Goal: Information Seeking & Learning: Check status

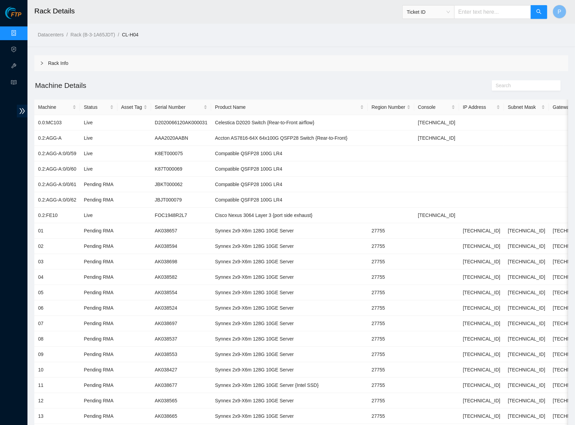
click at [20, 33] on link "Data Centers" at bounding box center [34, 33] width 28 height 5
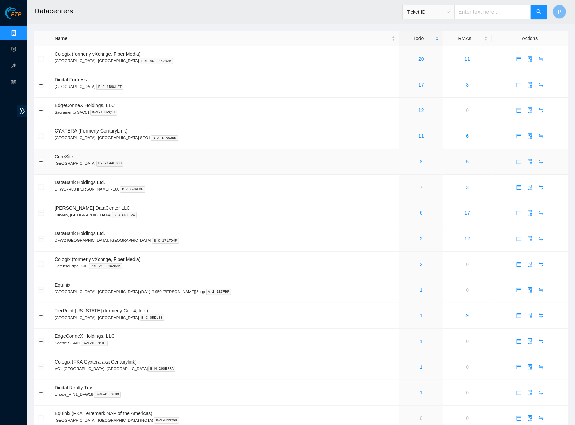
click at [420, 159] on link "8" at bounding box center [421, 161] width 3 height 5
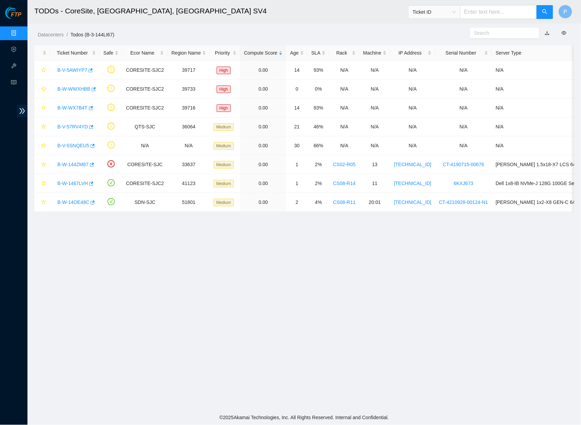
click at [20, 32] on link "Data Centers" at bounding box center [34, 33] width 28 height 5
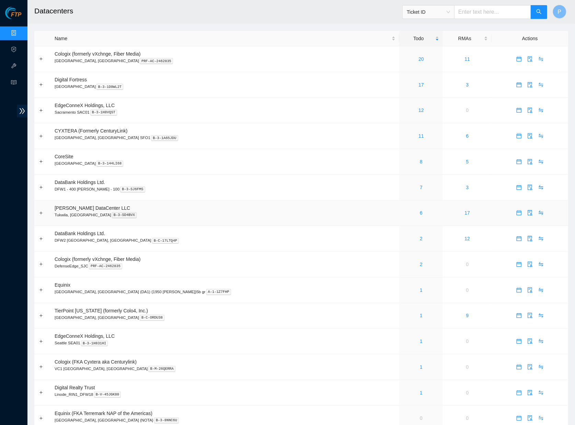
click at [214, 212] on p "Tukwila, [GEOGRAPHIC_DATA] B-3-SD4BVX" at bounding box center [225, 215] width 341 height 6
click at [418, 135] on link "11" at bounding box center [420, 135] width 5 height 5
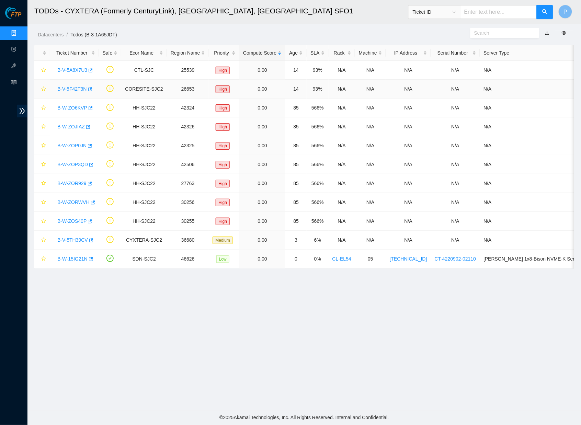
click at [68, 86] on link "B-V-5F42T3N" at bounding box center [72, 88] width 30 height 5
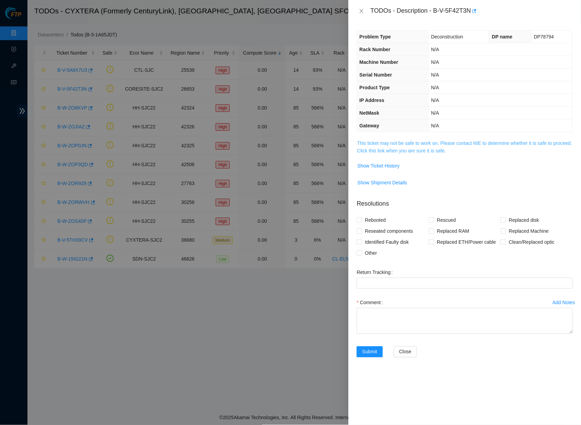
click at [460, 148] on link "This ticket may not be safe to work on. Please contact NIE to determine whether…" at bounding box center [464, 146] width 215 height 13
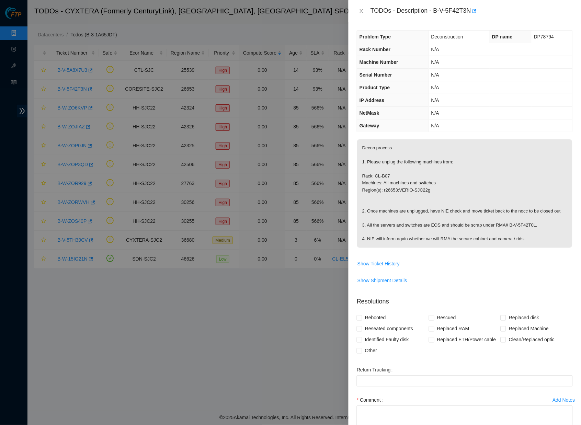
click at [539, 241] on p "Decon process 1. Please unplug the following machines from: Rack: CL-B07 Machin…" at bounding box center [464, 193] width 215 height 108
drag, startPoint x: 543, startPoint y: 241, endPoint x: 359, endPoint y: 240, distance: 184.0
click at [359, 240] on p "Decon process 1. Please unplug the following machines from: Rack: CL-B07 Machin…" at bounding box center [464, 193] width 215 height 108
copy p "4. NIE will inform again whether we will RMA the secure cabinet and camera / ri…"
click at [381, 244] on p "Decon process 1. Please unplug the following machines from: Rack: CL-B07 Machin…" at bounding box center [464, 193] width 215 height 108
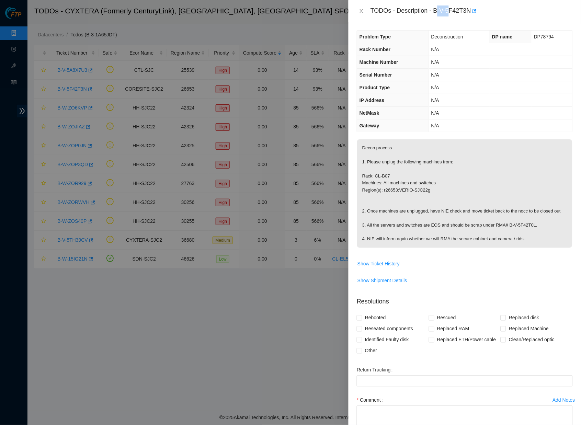
drag, startPoint x: 439, startPoint y: 8, endPoint x: 452, endPoint y: 9, distance: 12.7
click at [452, 9] on div "TODOs - Description - B-V-5F42T3N" at bounding box center [471, 10] width 202 height 11
drag, startPoint x: 437, startPoint y: 10, endPoint x: 475, endPoint y: 8, distance: 38.1
click at [475, 8] on div "TODOs - Description - B-V-5F42T3N" at bounding box center [471, 10] width 202 height 11
copy div "B-V-5F42T3N"
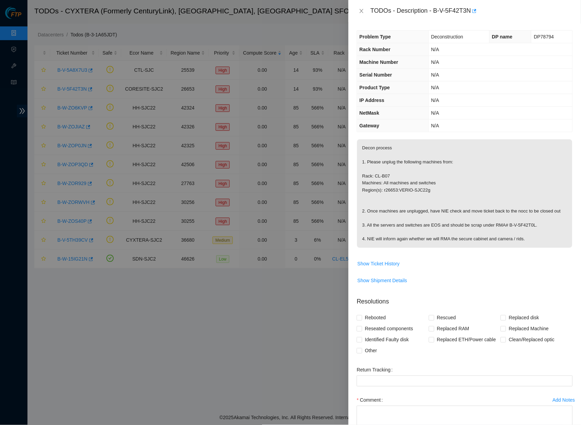
click at [453, 267] on span "Show Ticket History" at bounding box center [464, 263] width 215 height 11
click at [360, 10] on icon "close" at bounding box center [361, 10] width 5 height 5
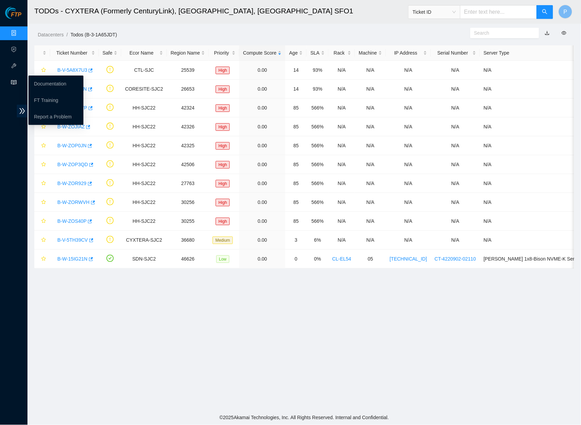
click at [14, 82] on icon "read" at bounding box center [13, 82] width 5 height 5
click at [38, 83] on link "Documentation" at bounding box center [50, 83] width 32 height 5
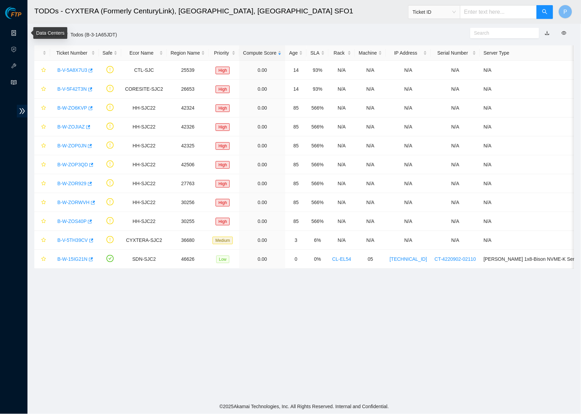
click at [20, 31] on link "Data Centers" at bounding box center [34, 33] width 28 height 5
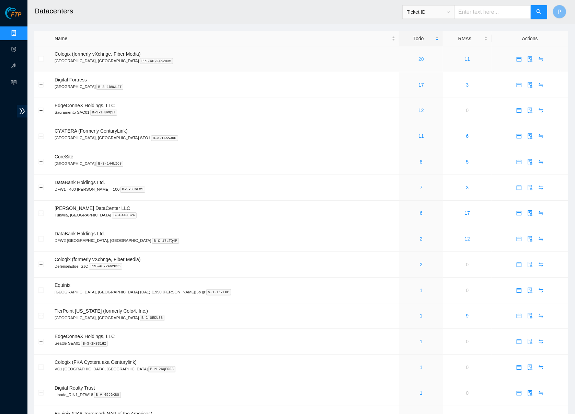
click at [418, 60] on link "20" at bounding box center [420, 58] width 5 height 5
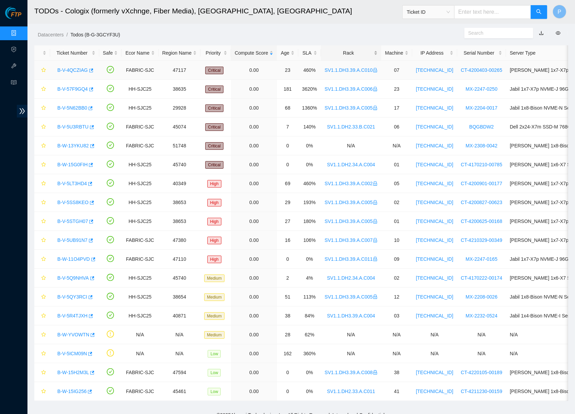
click at [349, 49] on div "Rack" at bounding box center [351, 53] width 53 height 8
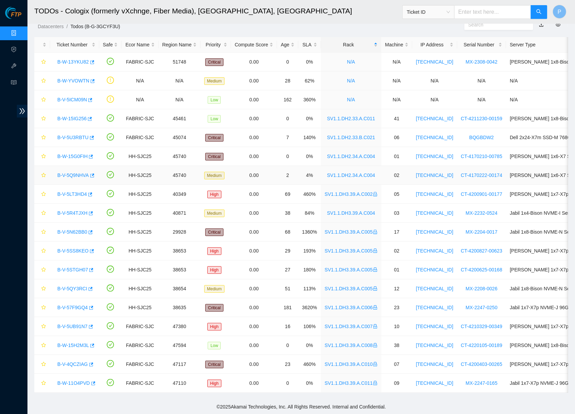
scroll to position [14, 0]
click at [75, 59] on link "B-W-13YKU82" at bounding box center [73, 61] width 32 height 5
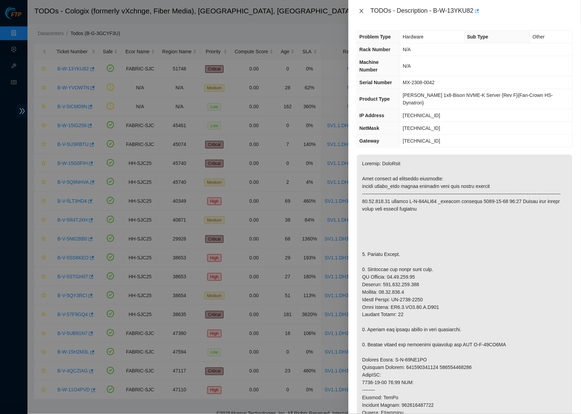
click at [363, 10] on icon "close" at bounding box center [361, 10] width 5 height 5
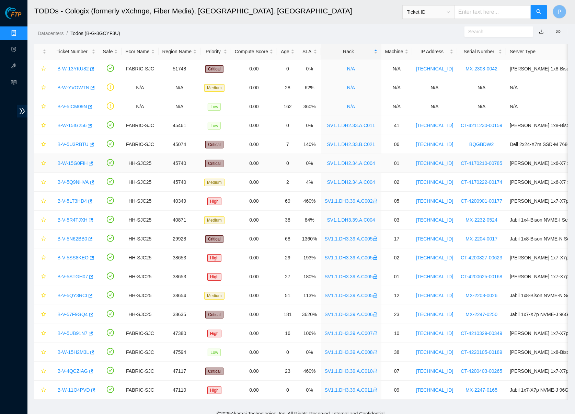
click at [73, 160] on link "B-W-15G0FIH" at bounding box center [72, 162] width 30 height 5
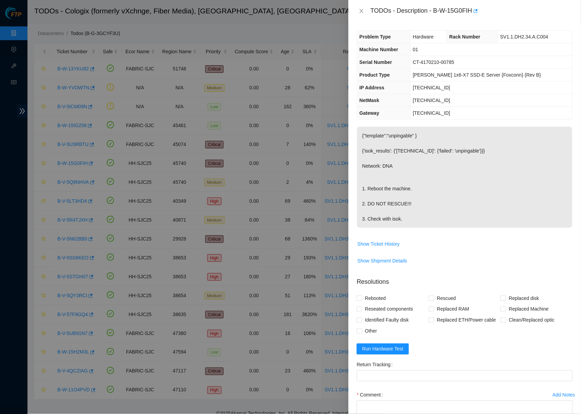
click at [362, 15] on div "TODOs - Description - B-W-15G0FIH" at bounding box center [465, 10] width 216 height 11
click at [362, 11] on icon "close" at bounding box center [361, 10] width 5 height 5
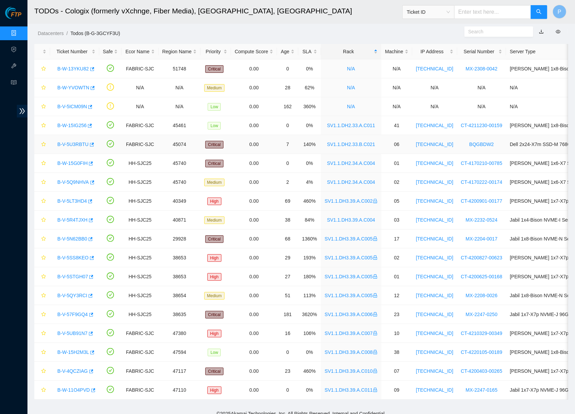
click at [73, 145] on link "B-V-5U3RBTU" at bounding box center [72, 143] width 31 height 5
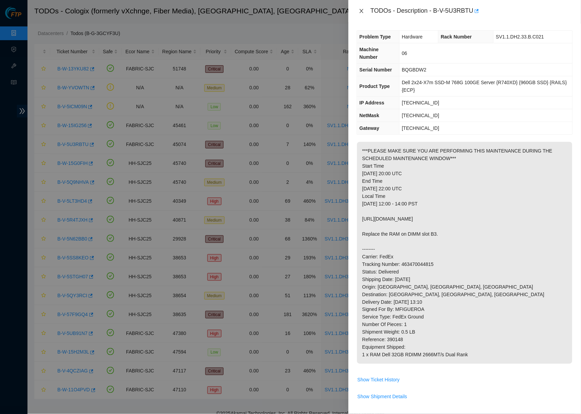
click at [361, 8] on icon "close" at bounding box center [361, 10] width 5 height 5
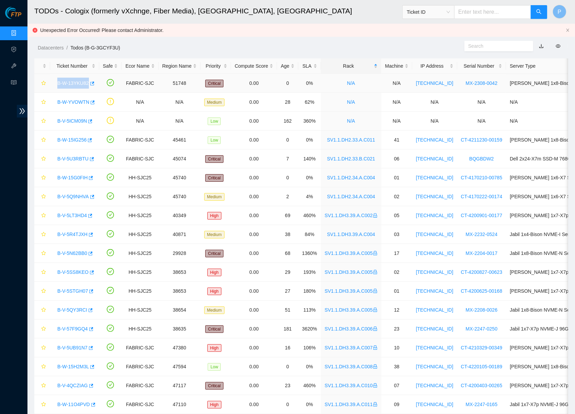
drag, startPoint x: 55, startPoint y: 81, endPoint x: 91, endPoint y: 83, distance: 36.1
click at [91, 83] on div "B-W-13YKU82" at bounding box center [75, 83] width 42 height 11
copy link "B-W-13YKU82"
click at [71, 80] on link "B-W-13YKU82" at bounding box center [73, 82] width 32 height 5
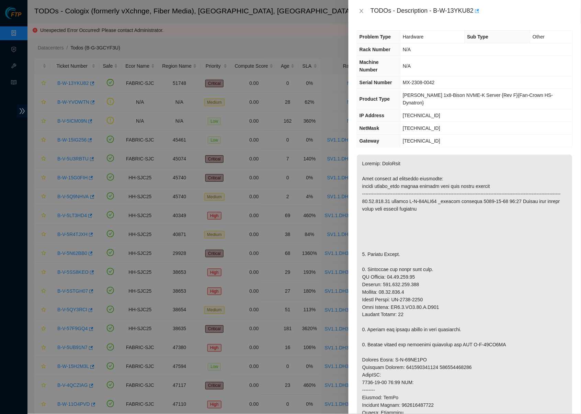
click at [381, 154] on td at bounding box center [465, 364] width 216 height 421
click at [364, 8] on icon "close" at bounding box center [361, 10] width 5 height 5
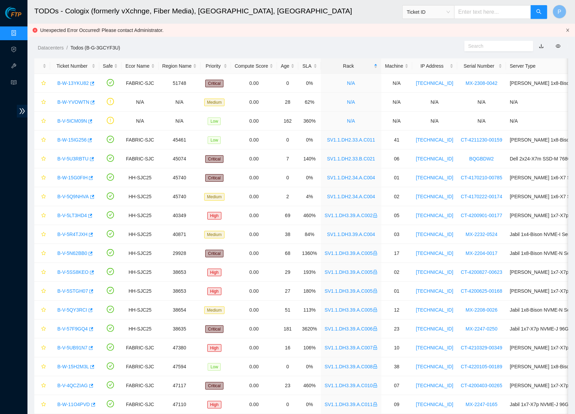
click at [569, 28] on icon "close" at bounding box center [568, 30] width 4 height 4
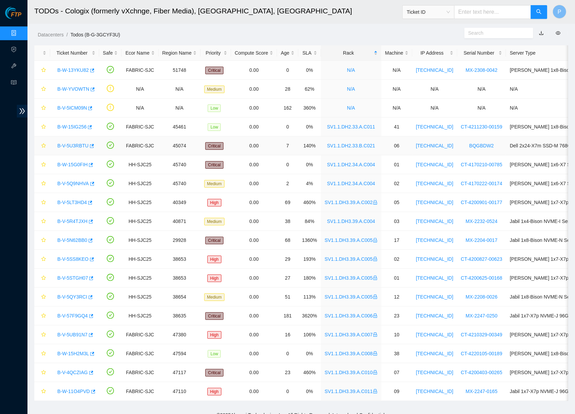
click at [77, 144] on link "B-V-5U3RBTU" at bounding box center [72, 145] width 31 height 5
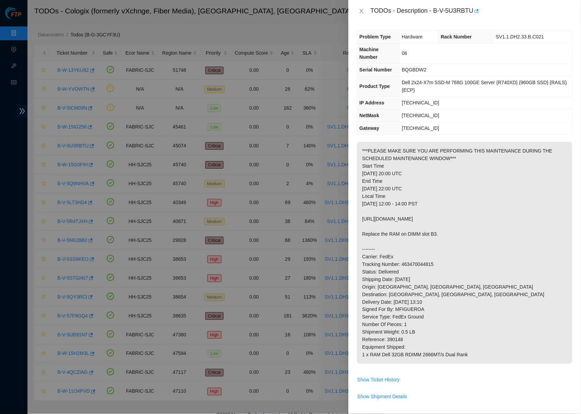
click at [435, 101] on td "[TECHNICAL_ID]" at bounding box center [485, 102] width 173 height 13
drag, startPoint x: 436, startPoint y: 10, endPoint x: 477, endPoint y: 10, distance: 40.8
click at [477, 10] on div "TODOs - Description - B-V-5U3RBTU" at bounding box center [471, 10] width 202 height 11
copy div "B-V-5U3RBTU"
click at [450, 122] on td "[TECHNICAL_ID]" at bounding box center [485, 128] width 173 height 13
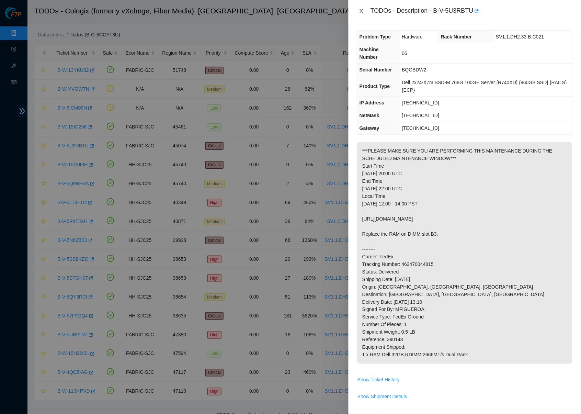
click at [363, 9] on icon "close" at bounding box center [361, 10] width 5 height 5
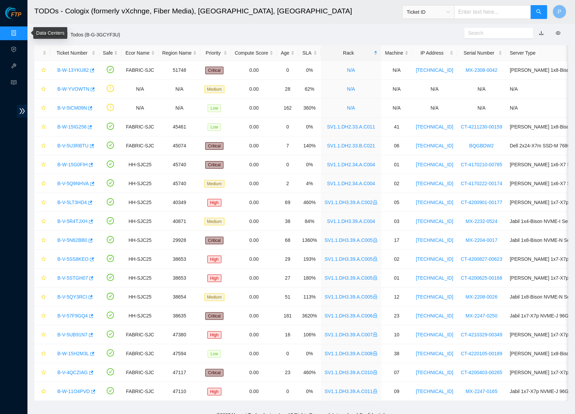
click at [20, 31] on link "Data Centers" at bounding box center [34, 33] width 28 height 5
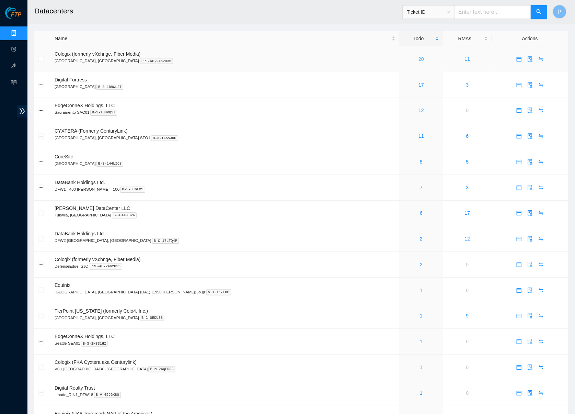
click at [418, 56] on link "20" at bounding box center [420, 58] width 5 height 5
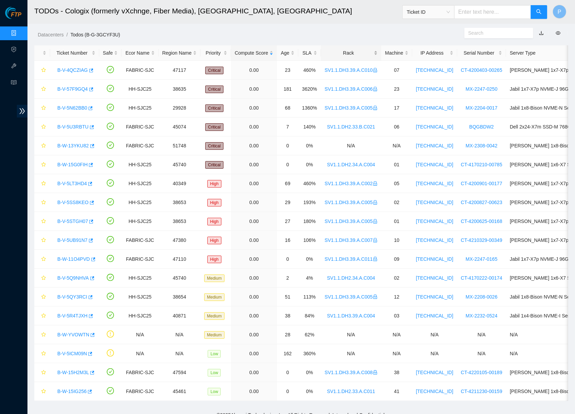
click at [360, 53] on div "Rack" at bounding box center [351, 53] width 53 height 8
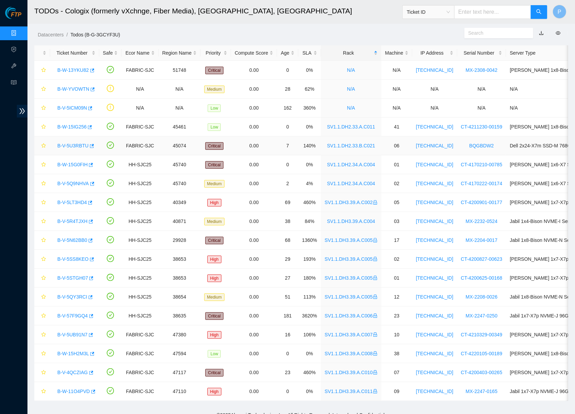
click at [71, 147] on link "B-V-5U3RBTU" at bounding box center [72, 145] width 31 height 5
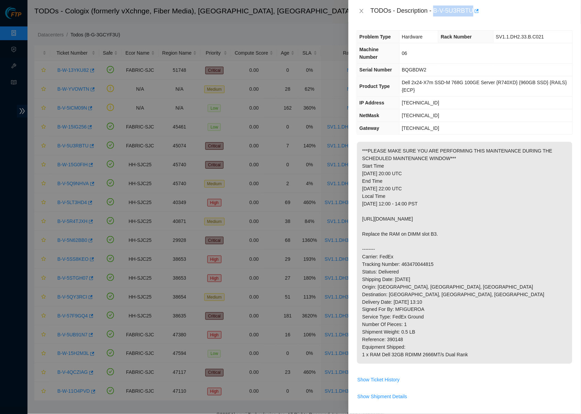
drag, startPoint x: 437, startPoint y: 10, endPoint x: 477, endPoint y: 10, distance: 40.2
click at [477, 10] on div "TODOs - Description - B-V-5U3RBTU" at bounding box center [471, 10] width 202 height 11
copy div "B-V-5U3RBTU"
click at [429, 119] on td "[TECHNICAL_ID]" at bounding box center [485, 115] width 173 height 13
click at [405, 100] on span "[TECHNICAL_ID]" at bounding box center [420, 102] width 37 height 5
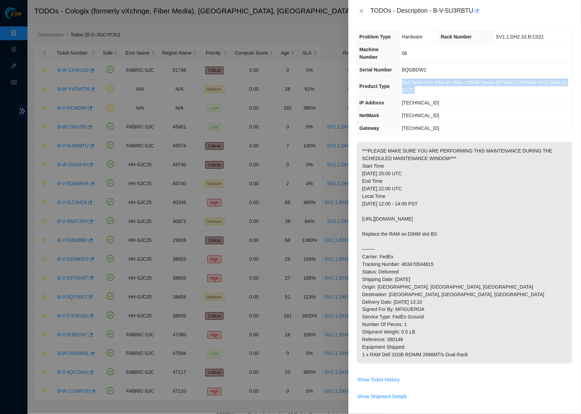
drag, startPoint x: 399, startPoint y: 80, endPoint x: 433, endPoint y: 88, distance: 35.0
click at [433, 88] on td "Dell 2x24-X7m SSD-M 768G 100GE Server {R740XD} {960GB SSD} {RAILS} {ECP}" at bounding box center [485, 86] width 173 height 20
click at [480, 104] on td "[TECHNICAL_ID]" at bounding box center [485, 102] width 173 height 13
click at [434, 189] on p "***PLEASE MAKE SURE YOU ARE PERFORMING THIS MAINTENANCE DURING THE SCHEDULED MA…" at bounding box center [464, 253] width 215 height 222
click at [357, 13] on button "Close" at bounding box center [362, 11] width 10 height 7
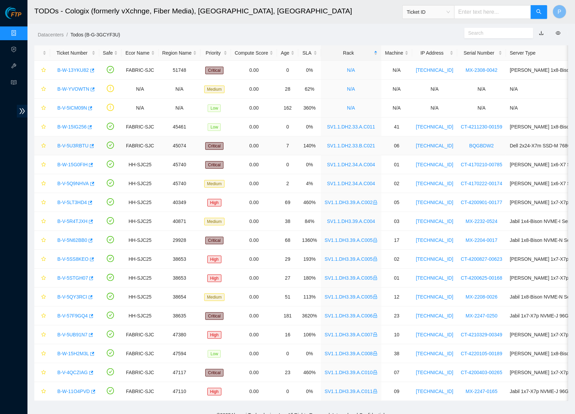
click at [75, 141] on div "B-V-5U3RBTU" at bounding box center [75, 145] width 42 height 11
click at [75, 143] on link "B-V-5U3RBTU" at bounding box center [72, 145] width 31 height 5
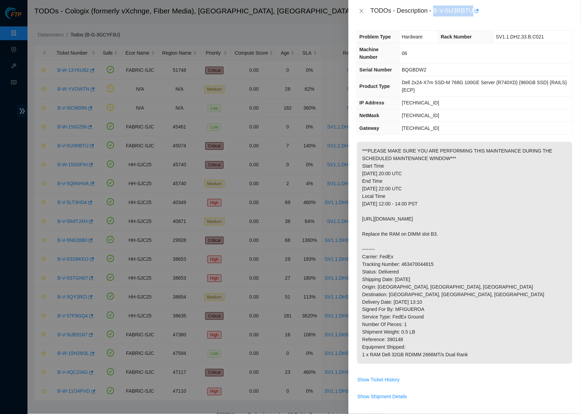
drag, startPoint x: 438, startPoint y: 11, endPoint x: 478, endPoint y: 11, distance: 40.2
click at [478, 11] on div "TODOs - Description - B-V-5U3RBTU" at bounding box center [471, 10] width 202 height 11
copy div "B-V-5U3RBTU"
click at [390, 56] on th "Machine Number" at bounding box center [378, 53] width 42 height 20
click at [361, 11] on icon "close" at bounding box center [361, 10] width 5 height 5
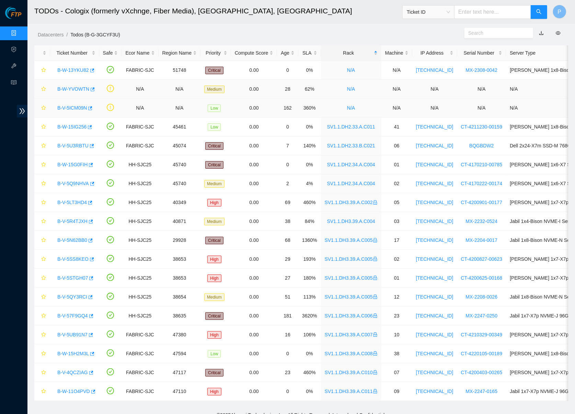
click at [277, 97] on td "0.00" at bounding box center [254, 89] width 46 height 19
click at [20, 33] on link "Data Centers" at bounding box center [34, 33] width 28 height 5
